Goal: Use online tool/utility: Utilize a website feature to perform a specific function

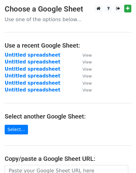
scroll to position [109, 0]
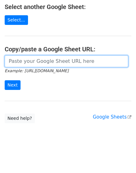
click at [19, 61] on input "url" at bounding box center [66, 61] width 123 height 12
paste input "[URL][DOMAIN_NAME]"
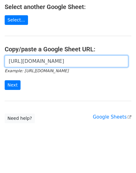
scroll to position [0, 141]
type input "[URL][DOMAIN_NAME]"
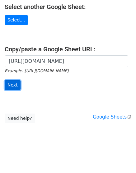
click at [10, 82] on input "Next" at bounding box center [13, 85] width 16 height 10
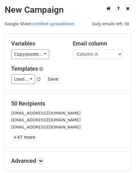
scroll to position [69, 0]
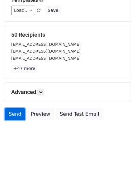
click at [12, 115] on link "Send" at bounding box center [15, 114] width 21 height 12
